Goal: Find contact information: Find contact information

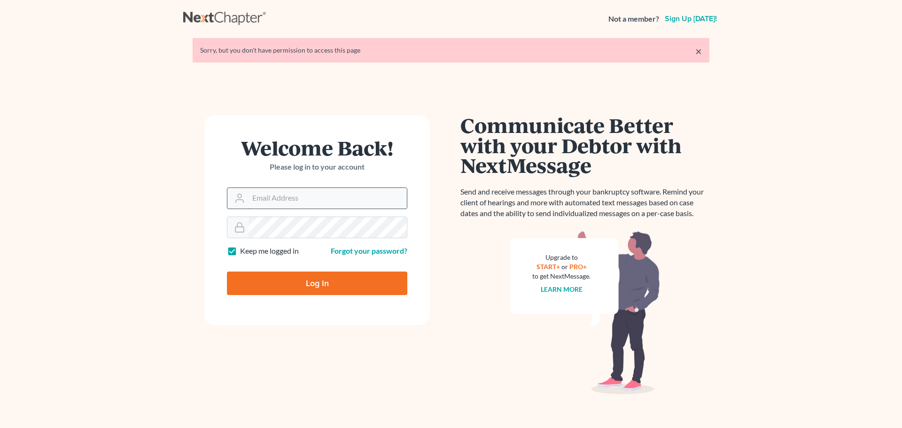
click at [290, 197] on input "Email Address" at bounding box center [327, 198] width 158 height 21
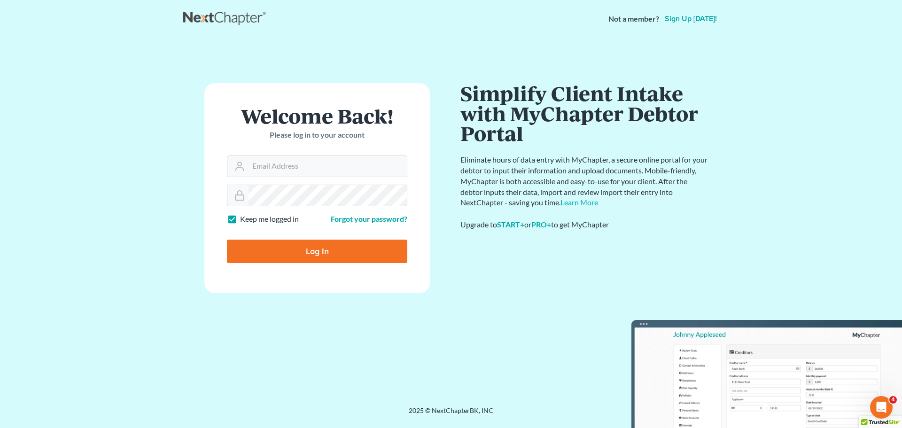
click at [247, 248] on input "Log In" at bounding box center [317, 250] width 180 height 23
type input "Thinking..."
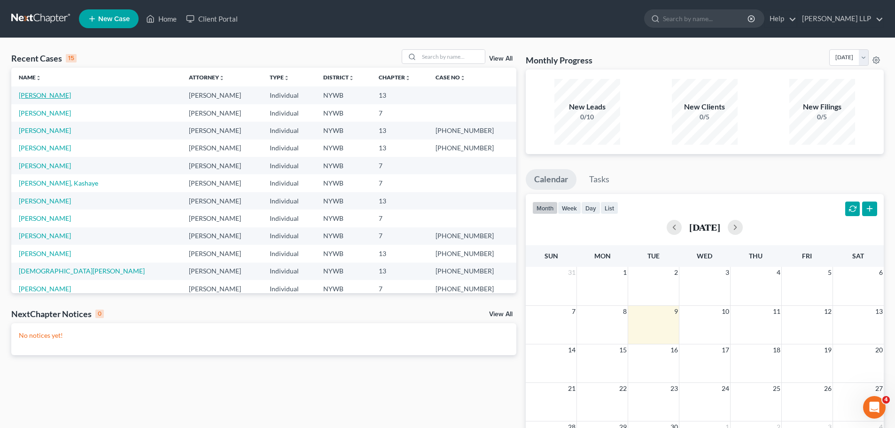
click at [50, 99] on link "[PERSON_NAME]" at bounding box center [45, 95] width 52 height 8
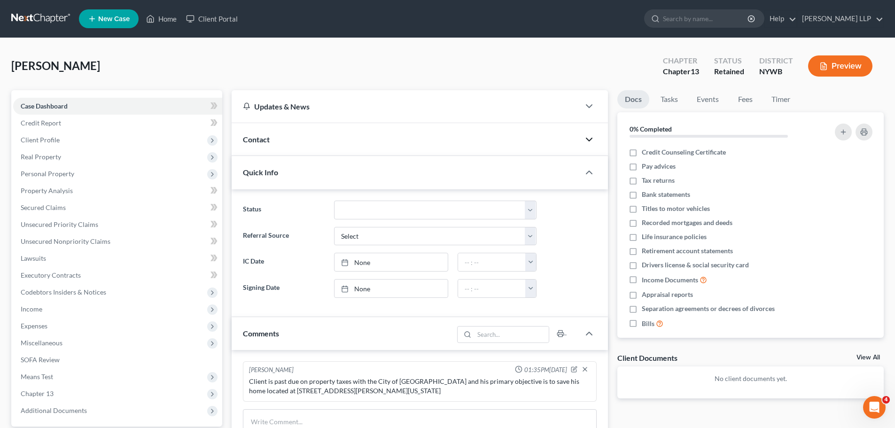
click at [589, 135] on icon "button" at bounding box center [588, 139] width 11 height 11
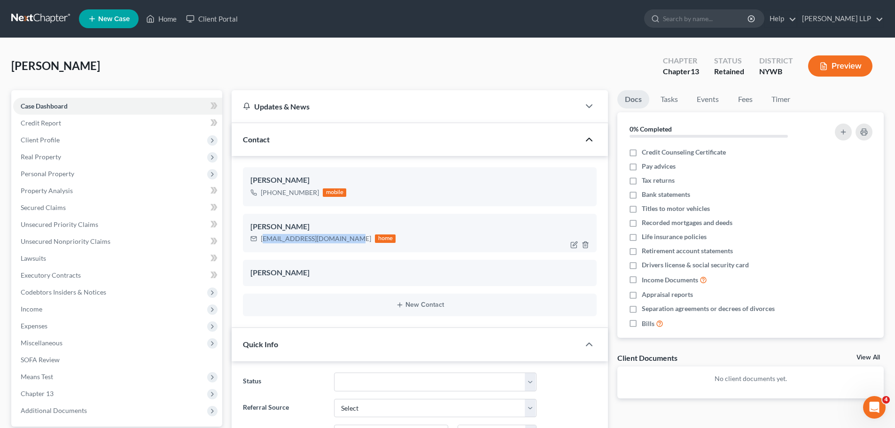
drag, startPoint x: 263, startPoint y: 238, endPoint x: 351, endPoint y: 239, distance: 87.8
click at [351, 239] on div "jamesandrews1954@gmail.com" at bounding box center [316, 238] width 110 height 9
copy div "amesandrews1954@gmail.com"
click at [416, 230] on div "James Smith" at bounding box center [419, 226] width 339 height 11
drag, startPoint x: 261, startPoint y: 237, endPoint x: 352, endPoint y: 240, distance: 91.2
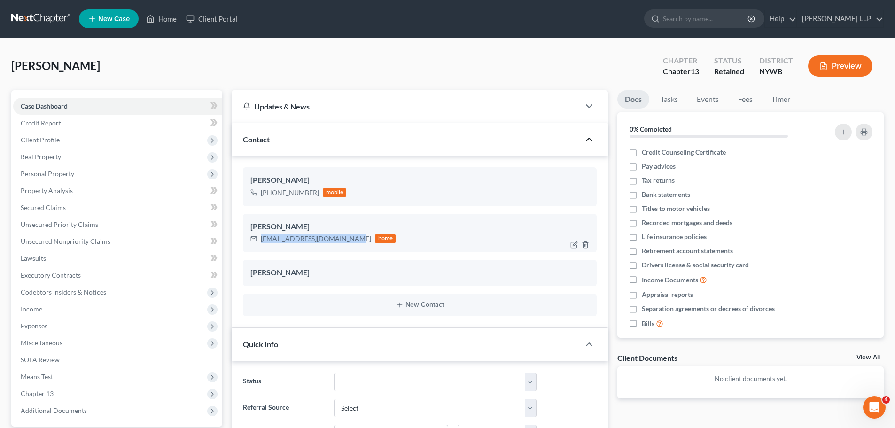
click at [352, 240] on div "jamesandrews1954@gmail.com home" at bounding box center [322, 238] width 145 height 12
copy div "jamesandrews1954@gmail.com"
